Goal: Information Seeking & Learning: Check status

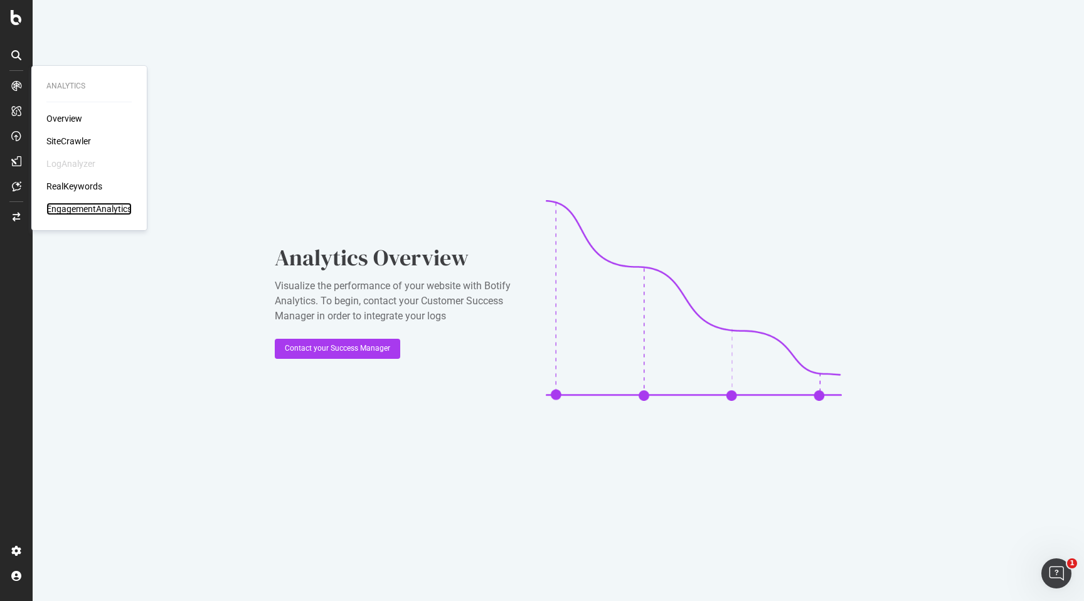
click at [77, 208] on div "EngagementAnalytics" at bounding box center [88, 209] width 85 height 13
